Goal: Information Seeking & Learning: Learn about a topic

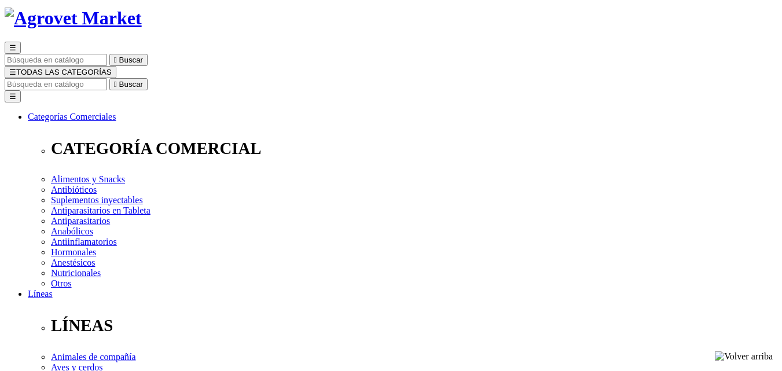
scroll to position [28, 0]
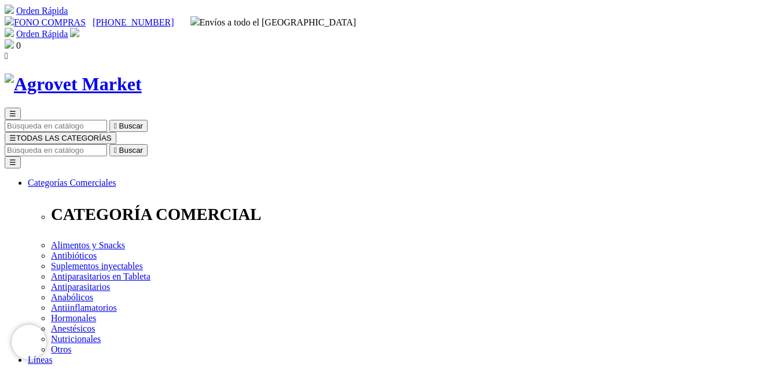
click at [107, 144] on input "Buscar" at bounding box center [56, 150] width 102 height 12
type input "oxitocina"
click at [175, 144] on button " Buscar" at bounding box center [194, 150] width 38 height 12
click at [107, 144] on input "Buscar" at bounding box center [56, 150] width 102 height 12
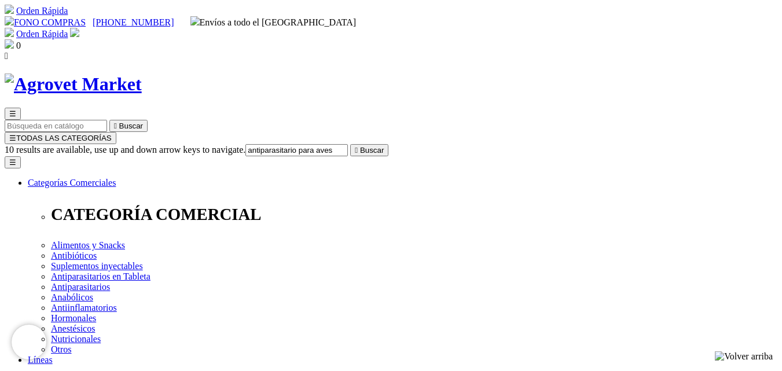
type input "antiparasitario para aves"
click at [350, 144] on button " Buscar" at bounding box center [369, 150] width 38 height 12
